Goal: Task Accomplishment & Management: Use online tool/utility

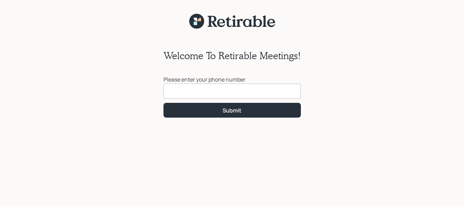
click at [185, 97] on input at bounding box center [231, 90] width 137 height 15
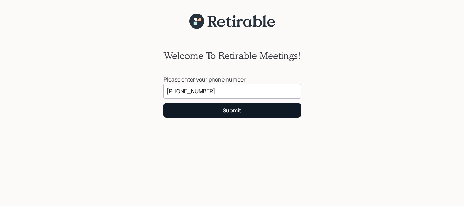
type input "[PHONE_NUMBER]"
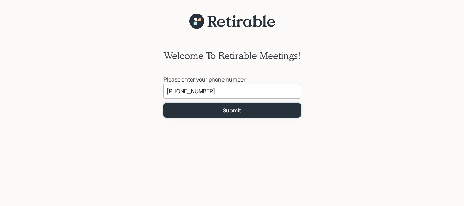
click at [222, 107] on button "Submit" at bounding box center [231, 110] width 137 height 15
